Goal: Information Seeking & Learning: Learn about a topic

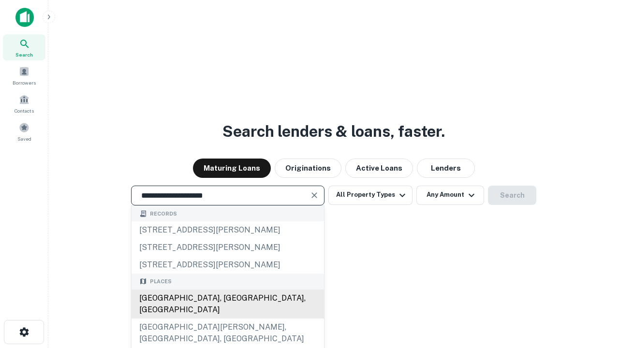
click at [227, 319] on div "[GEOGRAPHIC_DATA], [GEOGRAPHIC_DATA], [GEOGRAPHIC_DATA]" at bounding box center [228, 304] width 193 height 29
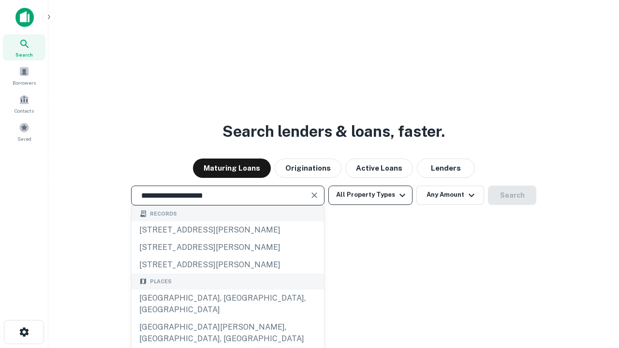
type input "**********"
click at [371, 195] on button "All Property Types" at bounding box center [371, 195] width 84 height 19
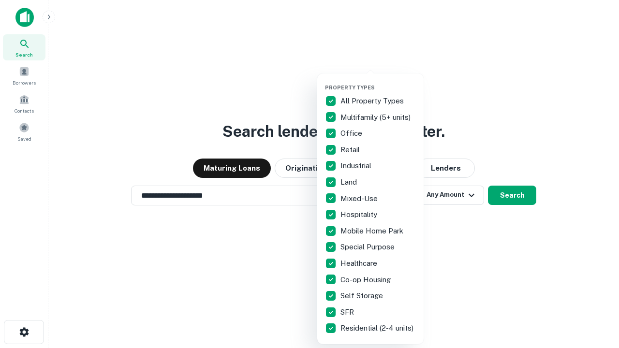
click at [378, 81] on button "button" at bounding box center [378, 81] width 106 height 0
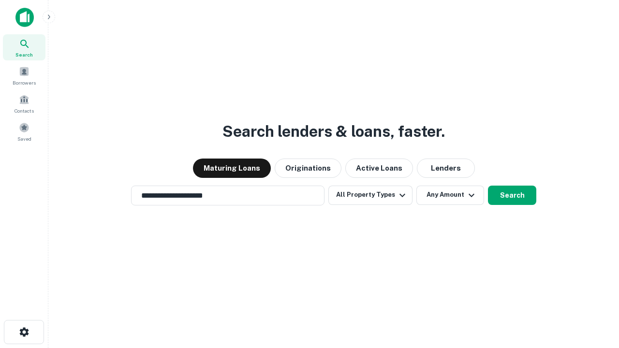
scroll to position [6, 117]
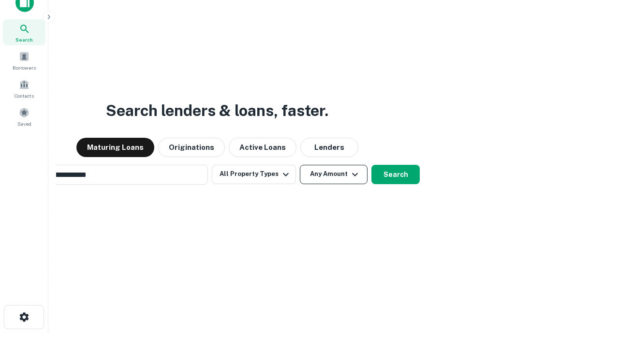
click at [300, 165] on button "Any Amount" at bounding box center [334, 174] width 68 height 19
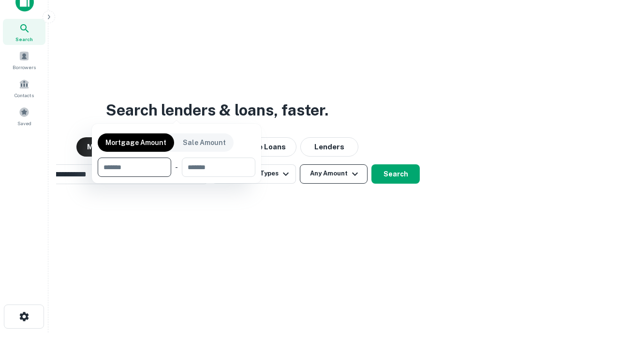
scroll to position [70, 274]
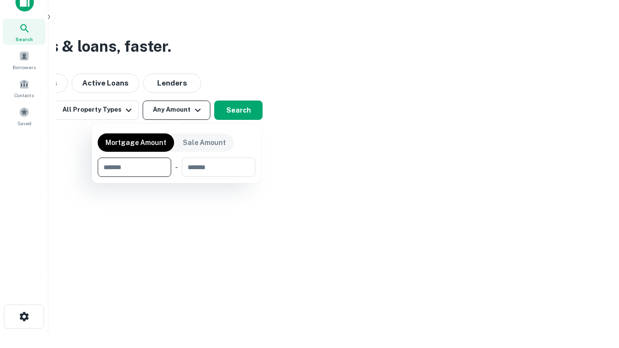
type input "*******"
click at [177, 177] on button "button" at bounding box center [177, 177] width 158 height 0
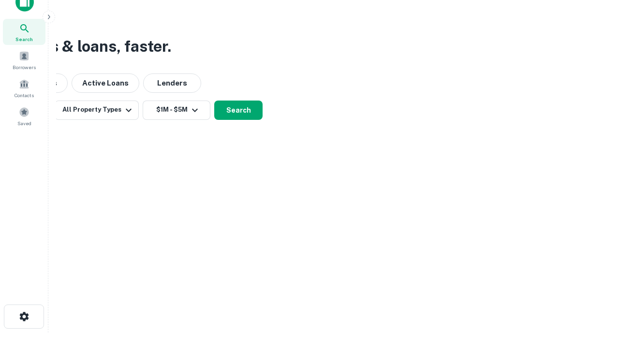
scroll to position [6, 179]
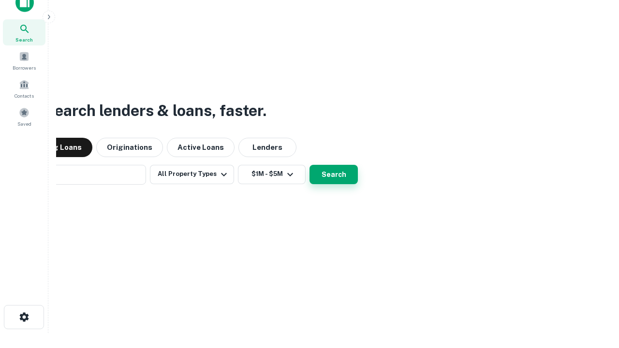
click at [310, 165] on button "Search" at bounding box center [334, 174] width 48 height 19
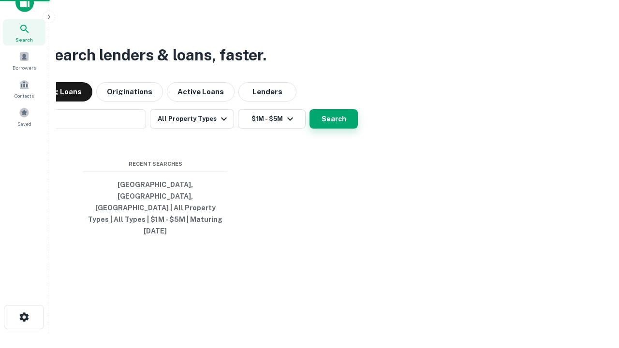
scroll to position [26, 274]
